Goal: Information Seeking & Learning: Stay updated

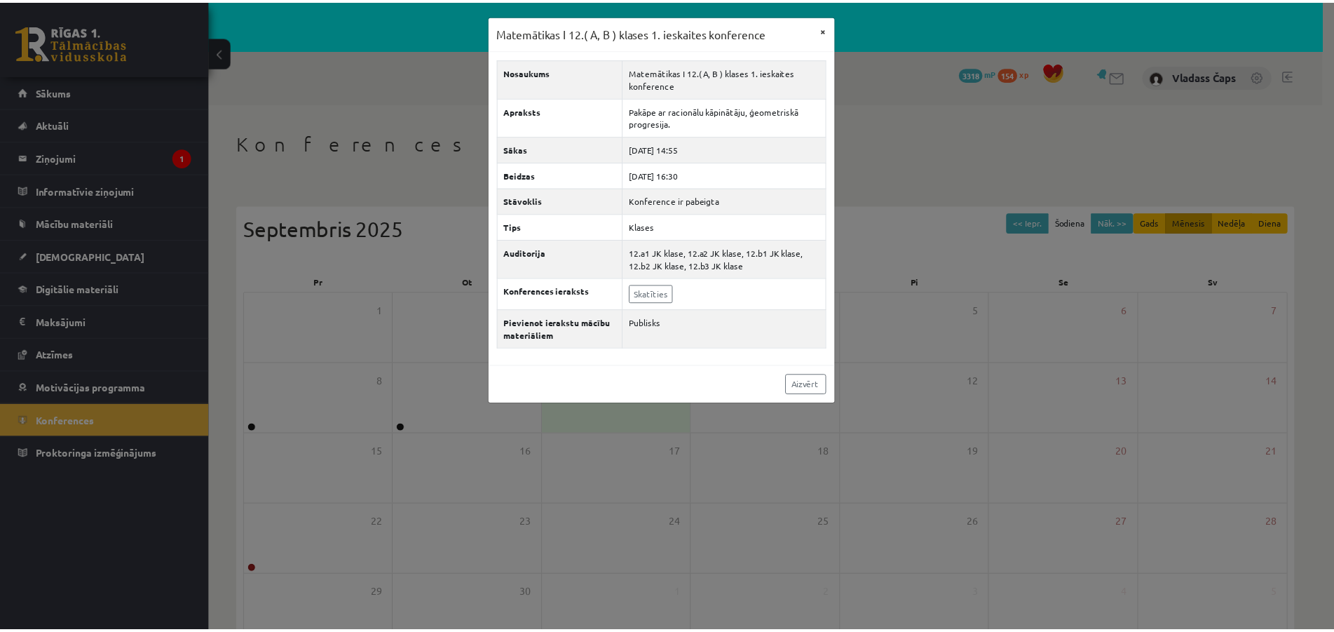
scroll to position [87, 0]
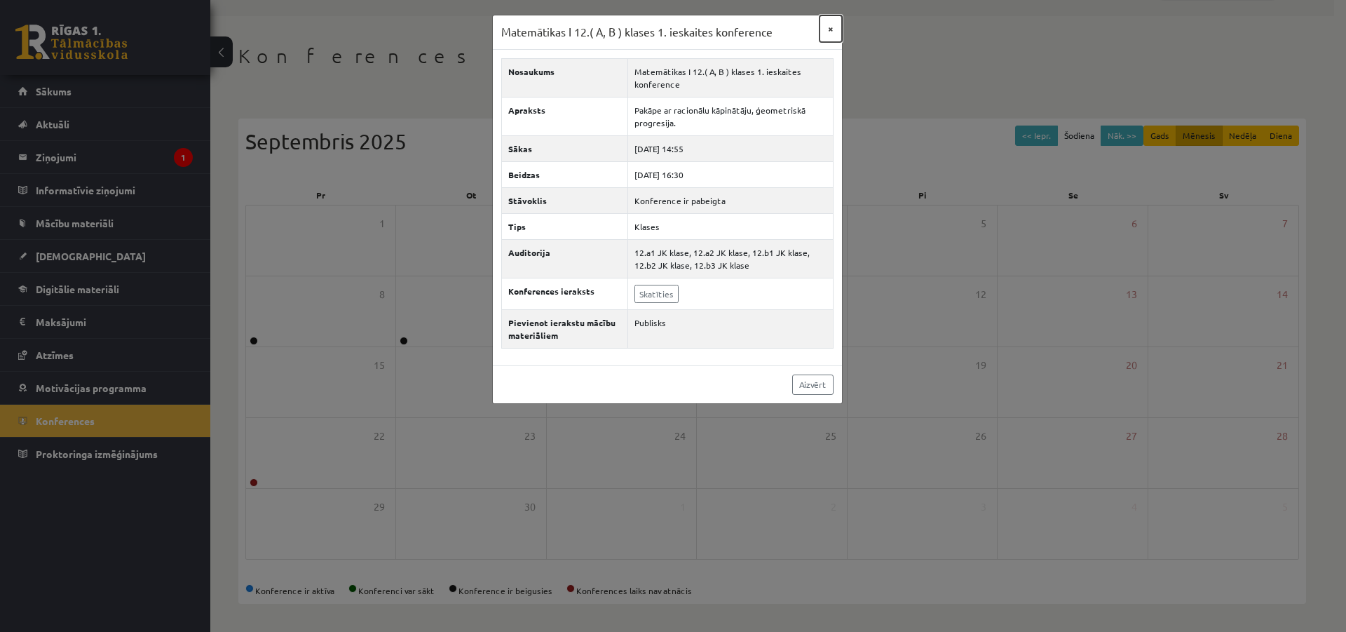
click at [833, 28] on button "×" at bounding box center [830, 28] width 22 height 27
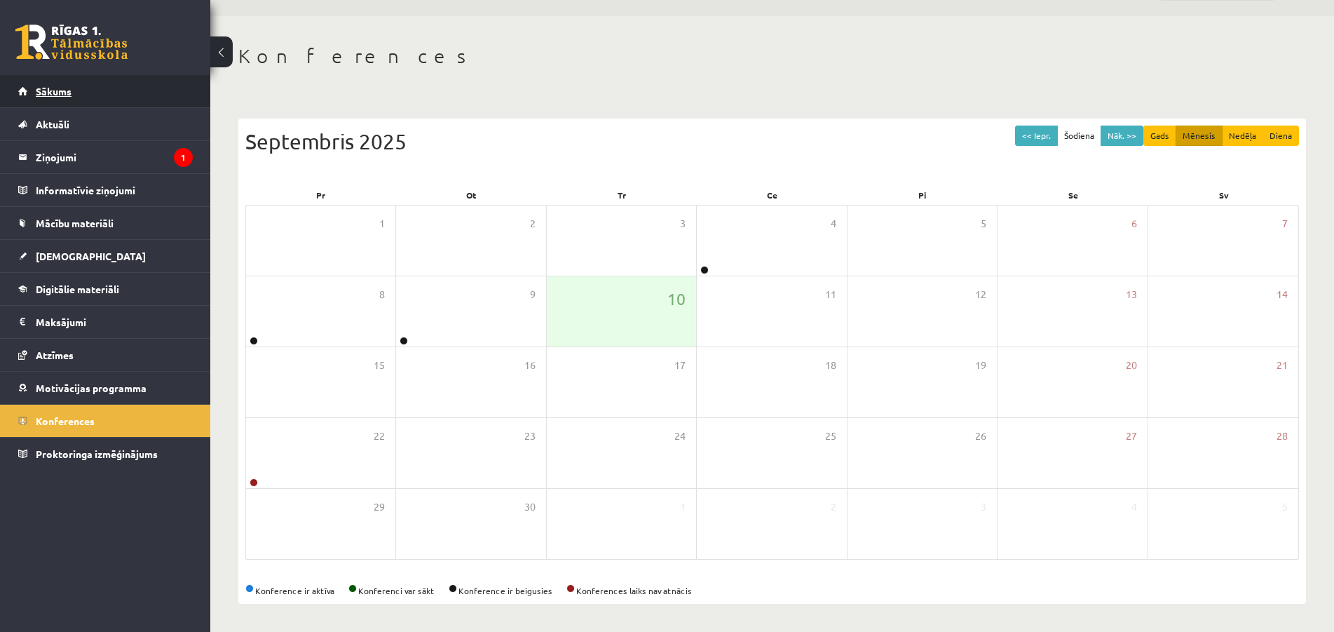
click at [60, 91] on span "Sākums" at bounding box center [54, 91] width 36 height 13
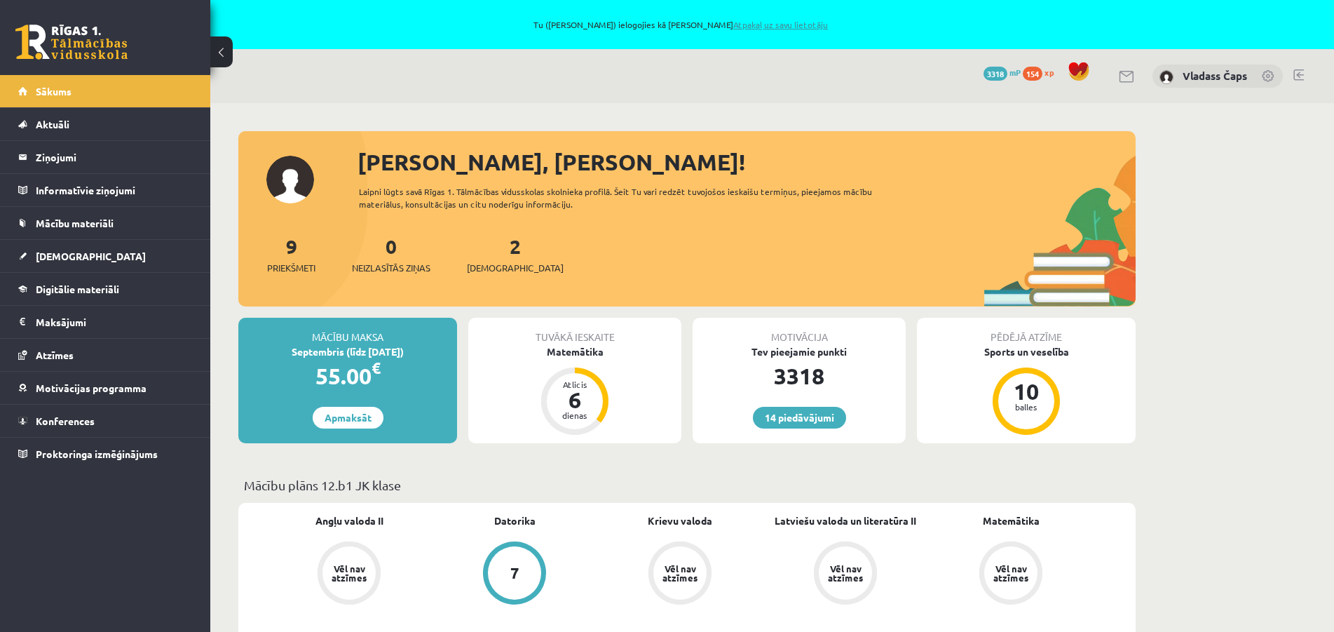
click at [768, 25] on link "Atpakaļ uz savu lietotāju" at bounding box center [780, 24] width 95 height 11
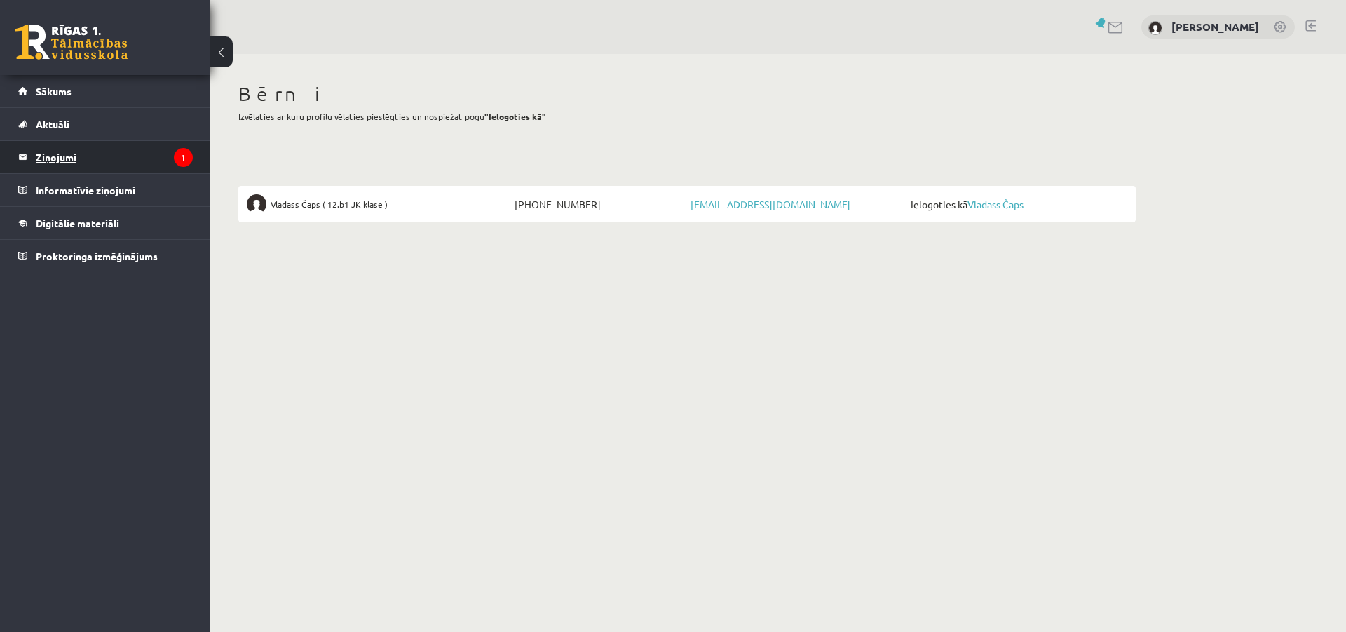
click at [88, 154] on legend "Ziņojumi 1" at bounding box center [114, 157] width 157 height 32
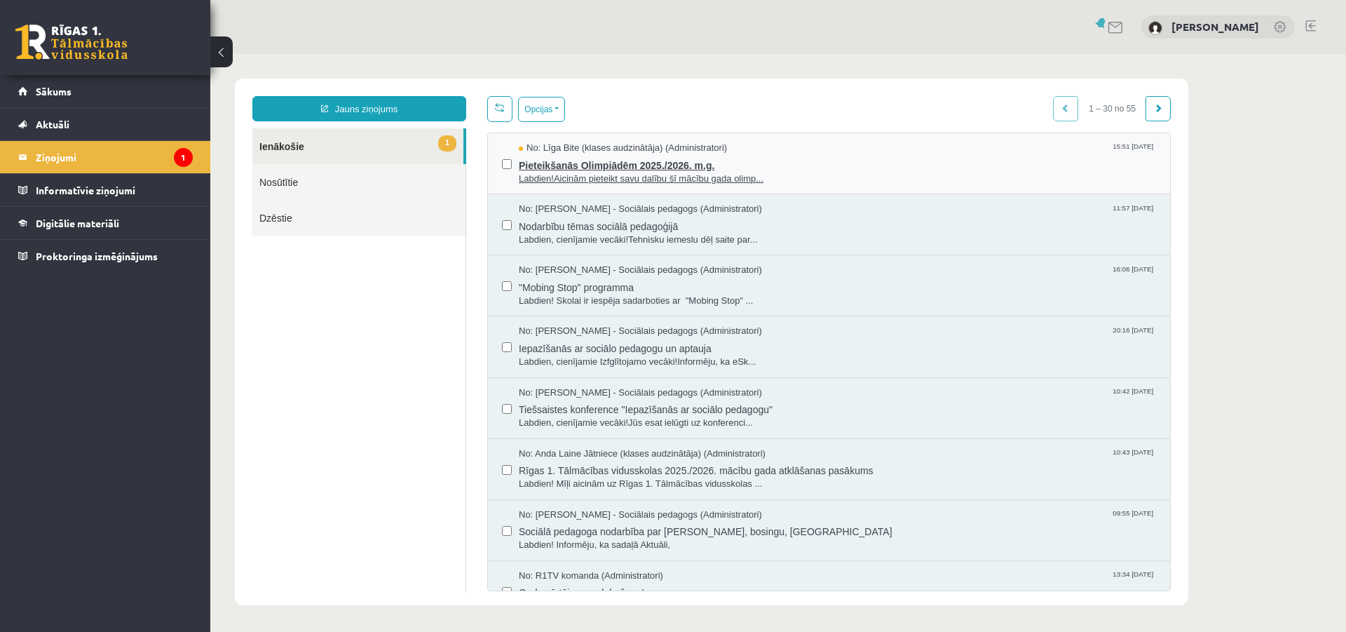
click at [613, 175] on span "Labdien!Aicinām pieteikt savu dalību šī mācību gada olimp..." at bounding box center [837, 178] width 637 height 13
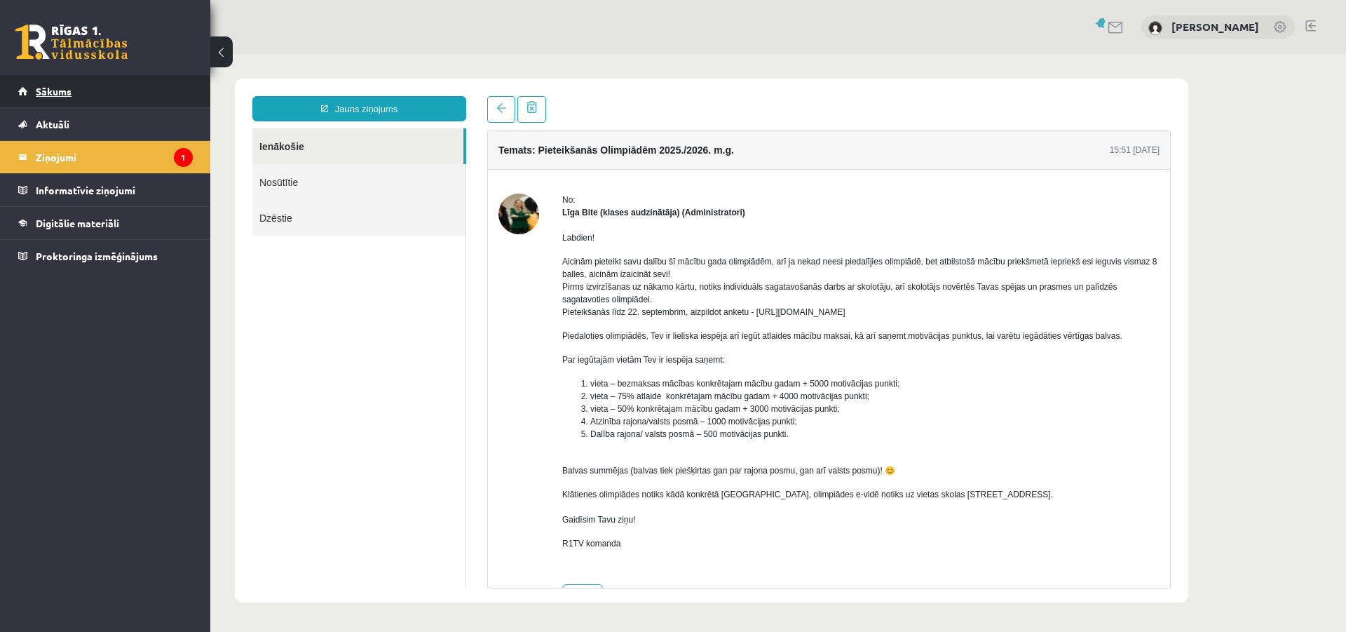
click at [50, 89] on span "Sākums" at bounding box center [54, 91] width 36 height 13
